Goal: Navigation & Orientation: Understand site structure

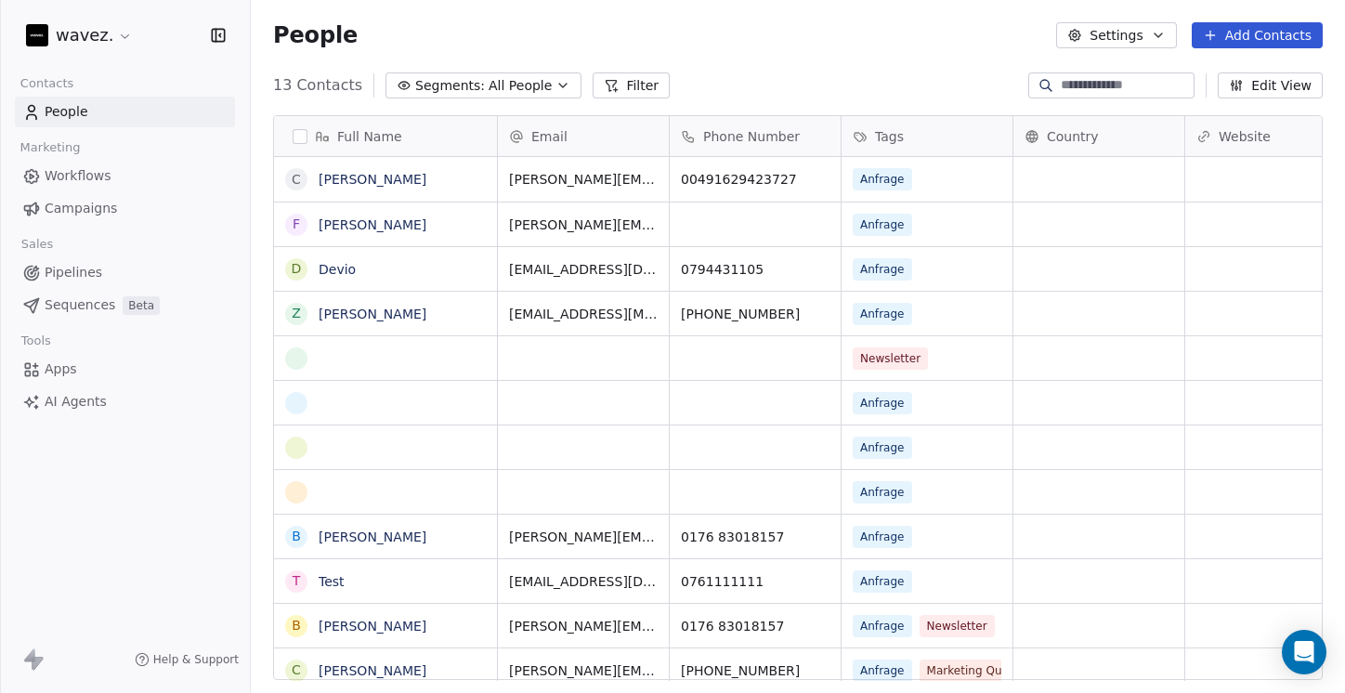
scroll to position [610, 1094]
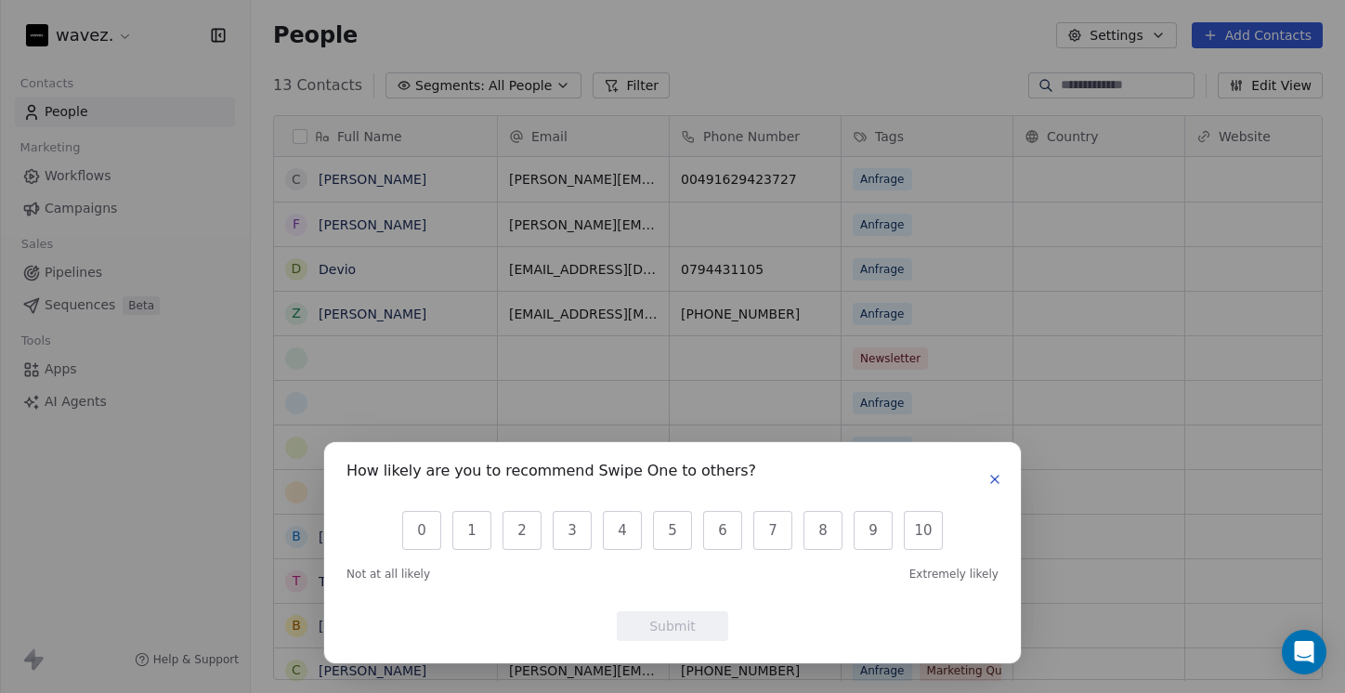
click at [997, 476] on icon "button" at bounding box center [995, 479] width 15 height 15
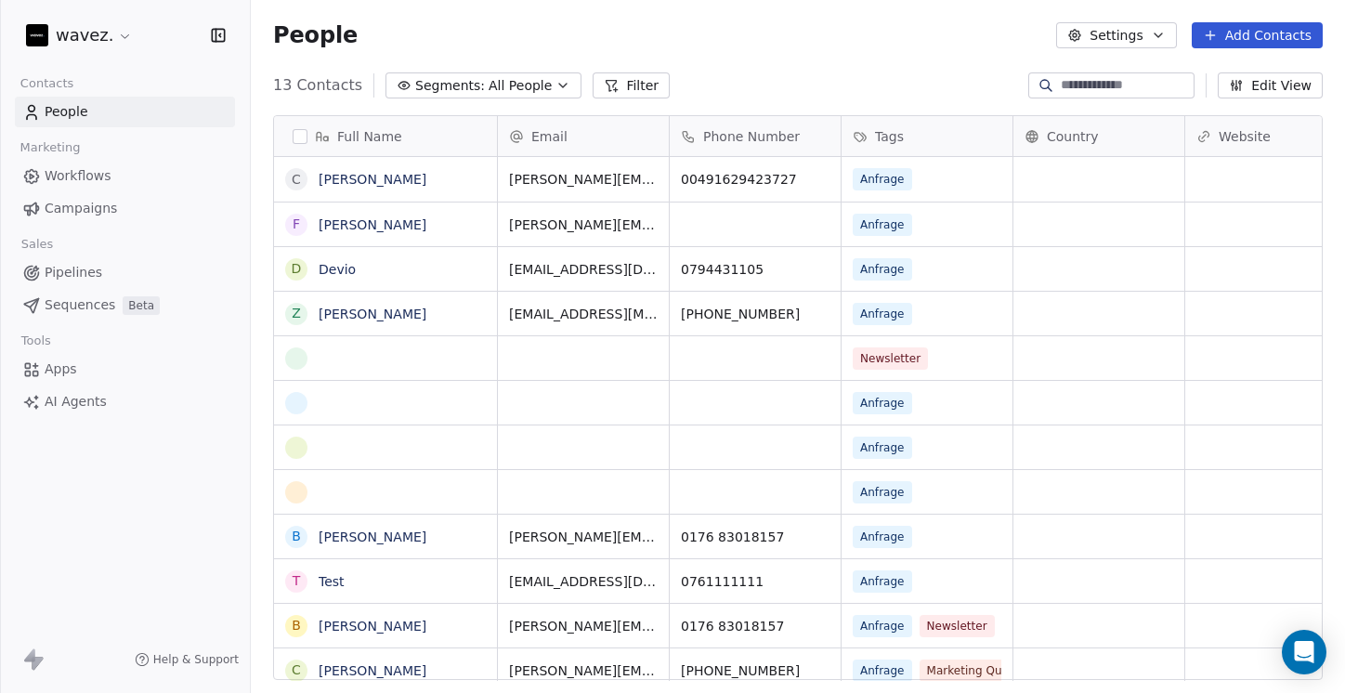
click at [98, 203] on span "Campaigns" at bounding box center [81, 209] width 72 height 20
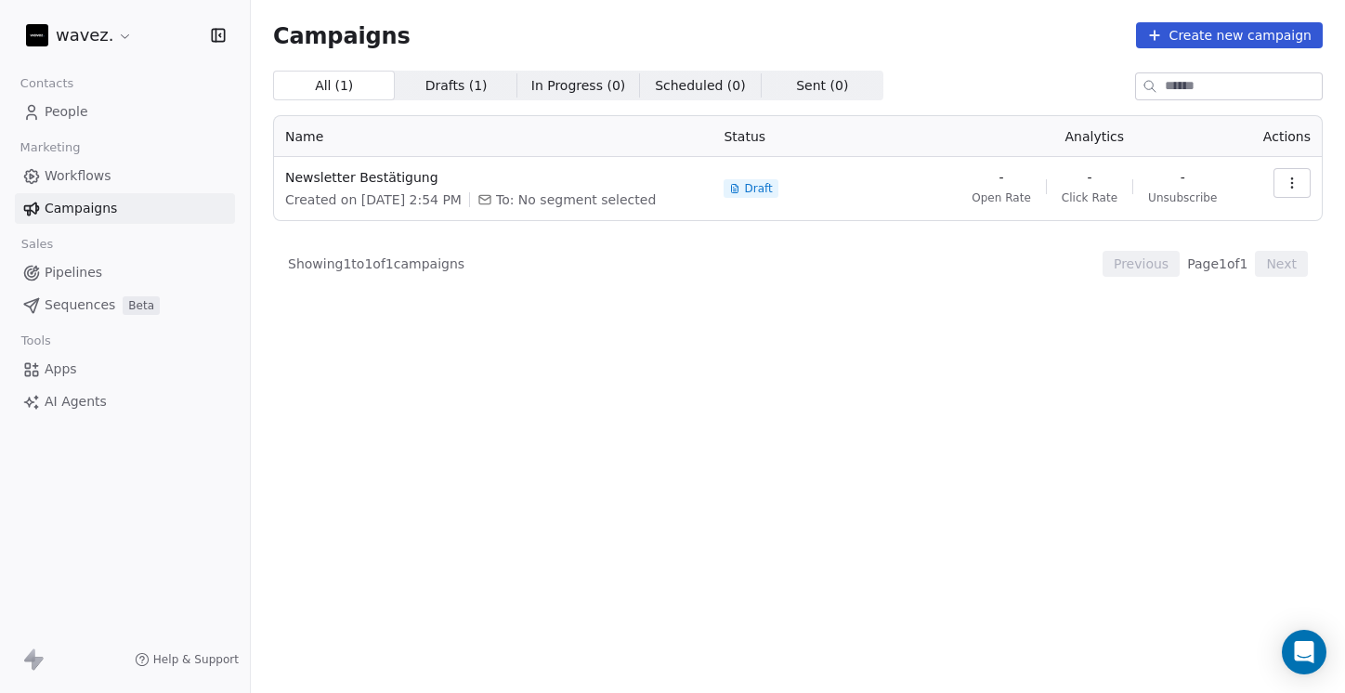
click at [93, 178] on span "Workflows" at bounding box center [78, 176] width 67 height 20
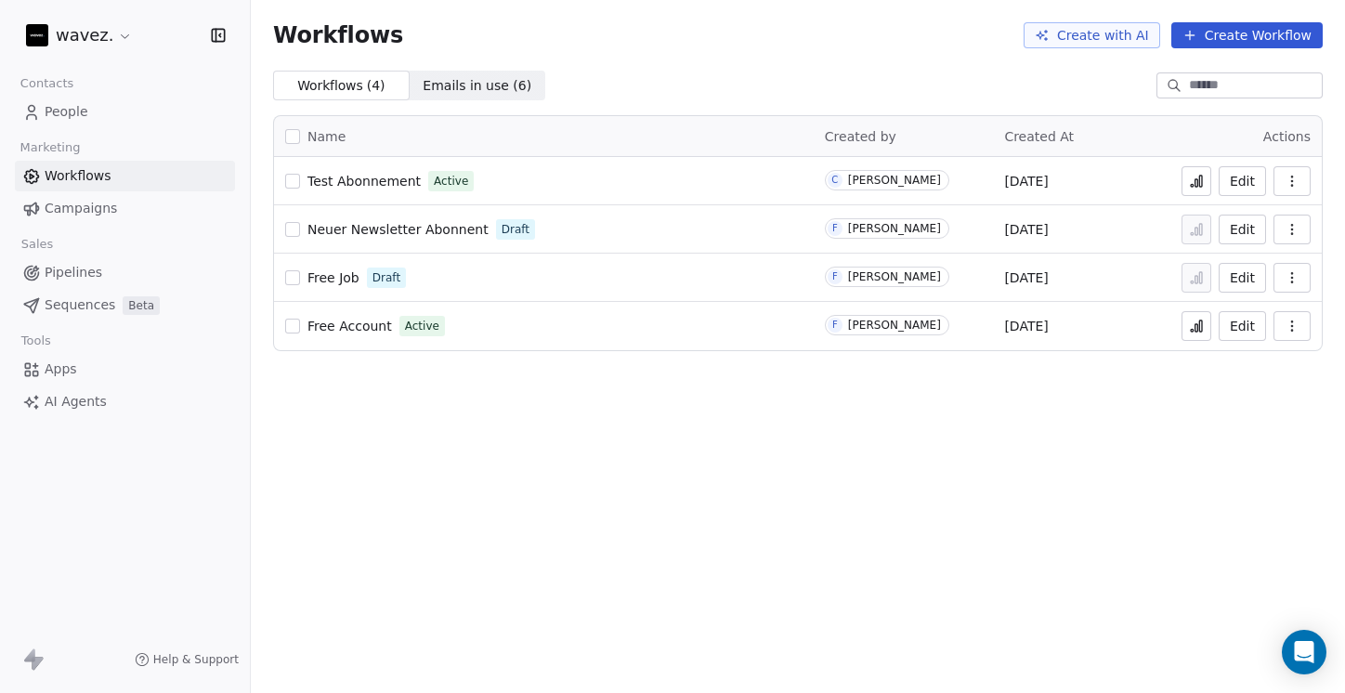
click at [90, 213] on span "Campaigns" at bounding box center [81, 209] width 72 height 20
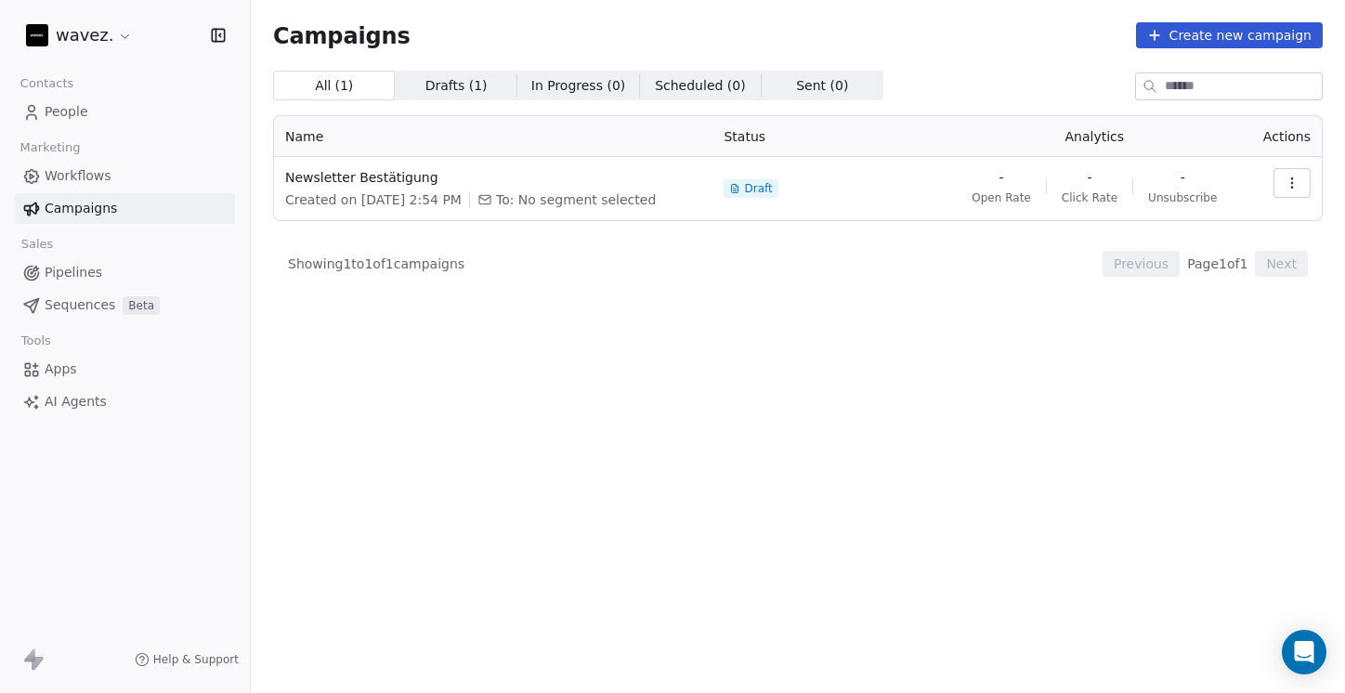
click at [142, 276] on link "Pipelines" at bounding box center [125, 272] width 220 height 31
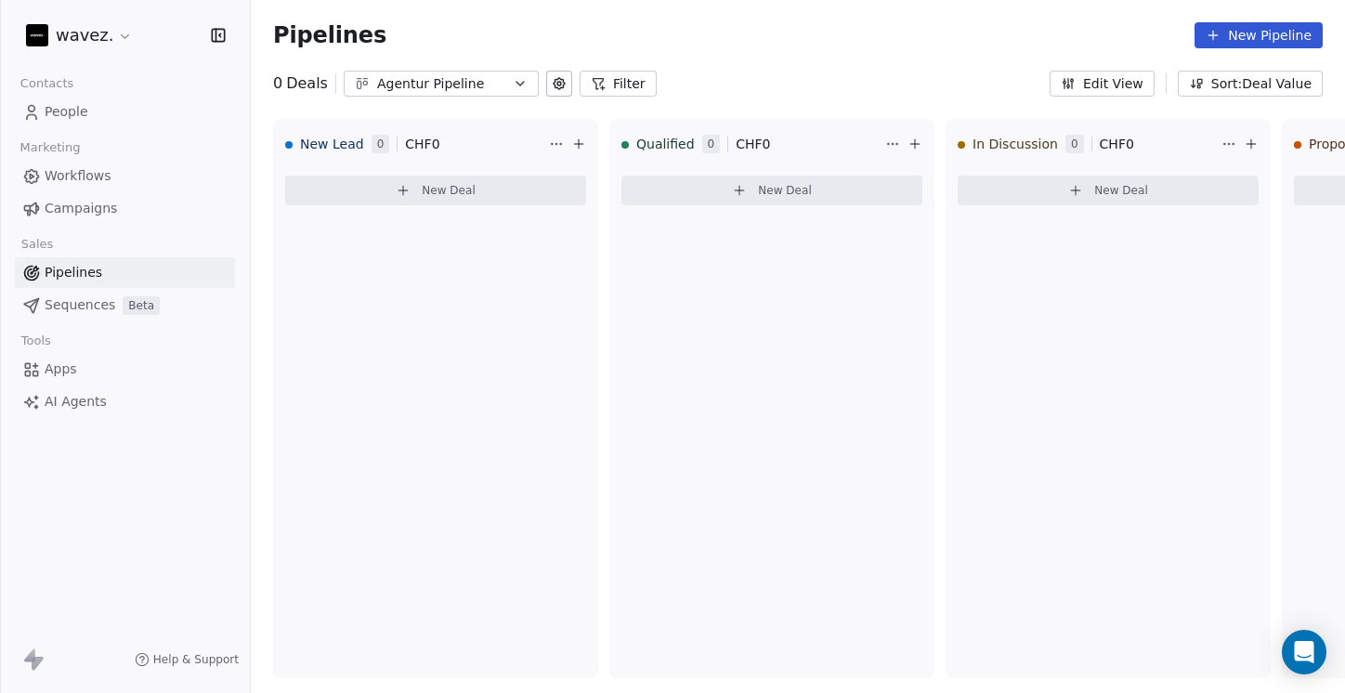
click at [123, 307] on span "Beta" at bounding box center [141, 305] width 37 height 19
